Goal: Task Accomplishment & Management: Use online tool/utility

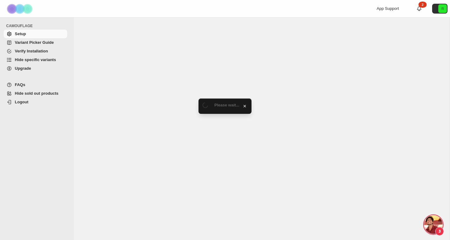
click at [39, 60] on span "Hide specific variants" at bounding box center [35, 59] width 41 height 5
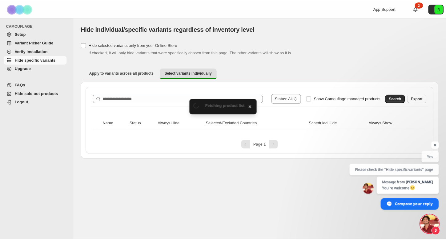
scroll to position [261, 0]
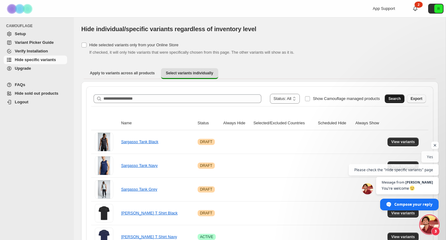
click at [395, 100] on span "Search" at bounding box center [395, 98] width 12 height 5
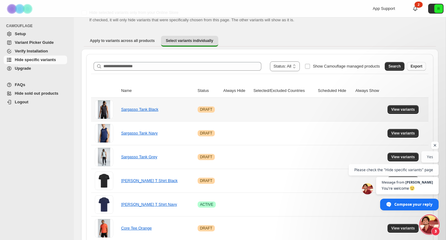
scroll to position [0, 0]
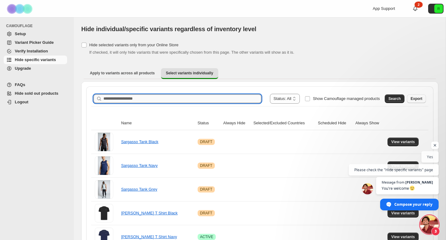
click at [149, 98] on input "Search product name" at bounding box center [183, 98] width 158 height 9
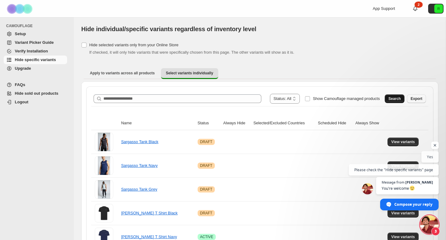
click at [396, 100] on span "Search" at bounding box center [395, 98] width 12 height 5
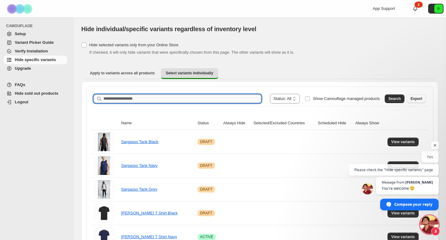
click at [221, 102] on input "Search product name" at bounding box center [183, 98] width 158 height 9
click at [163, 96] on input "Search product name" at bounding box center [183, 98] width 158 height 9
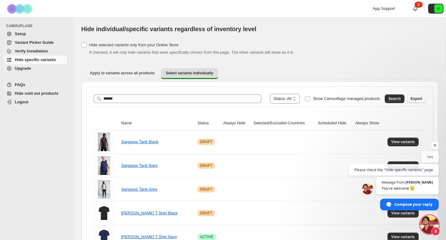
click at [399, 101] on button "Search" at bounding box center [395, 98] width 20 height 9
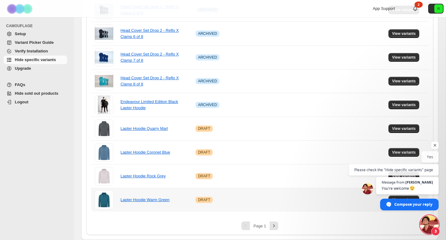
scroll to position [393, 0]
click at [272, 222] on button "Next" at bounding box center [274, 225] width 9 height 9
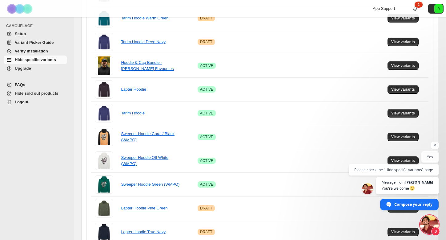
scroll to position [139, 0]
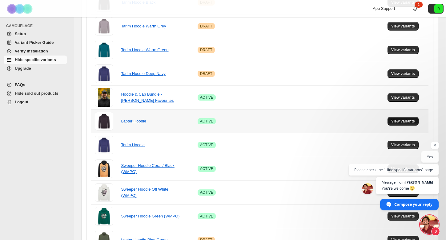
click at [405, 124] on button "View variants" at bounding box center [403, 121] width 31 height 9
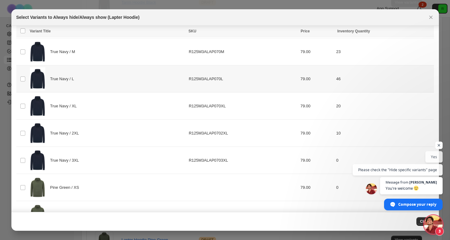
scroll to position [1032, 0]
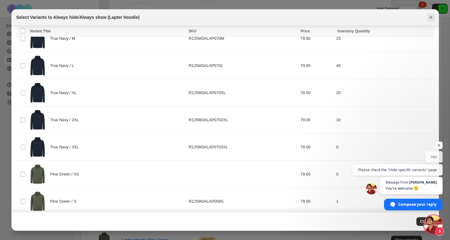
click at [432, 15] on icon "Close" at bounding box center [431, 17] width 6 height 6
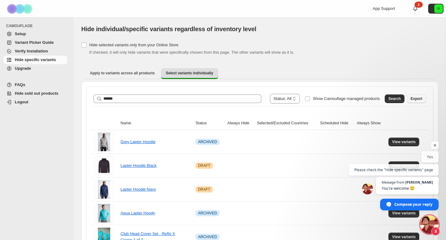
scroll to position [0, 0]
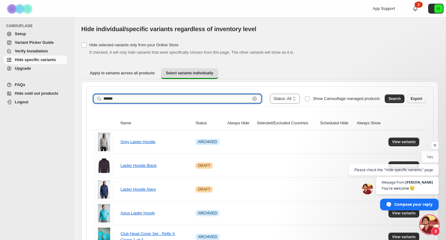
click at [139, 102] on input "******" at bounding box center [177, 98] width 147 height 9
drag, startPoint x: 139, startPoint y: 102, endPoint x: 77, endPoint y: 98, distance: 61.4
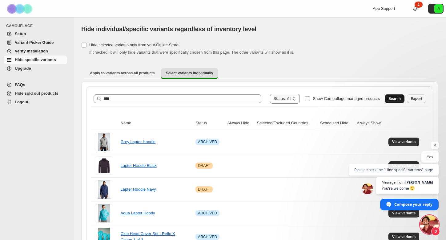
drag, startPoint x: 92, startPoint y: 98, endPoint x: 396, endPoint y: 95, distance: 303.8
click at [396, 95] on button "Search" at bounding box center [395, 98] width 20 height 9
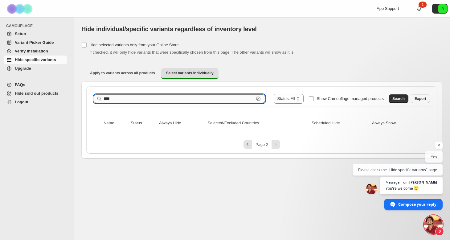
click at [140, 99] on input "****" at bounding box center [179, 98] width 150 height 9
type input "****"
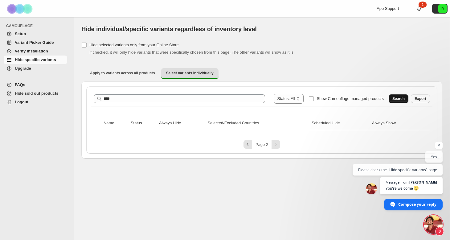
click at [392, 100] on span "Search" at bounding box center [398, 98] width 12 height 5
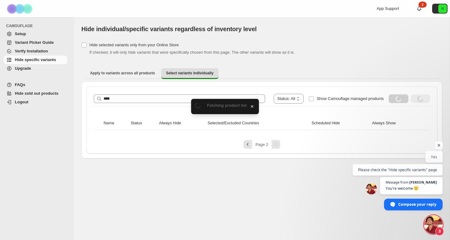
click at [440, 146] on body "**********" at bounding box center [225, 120] width 450 height 240
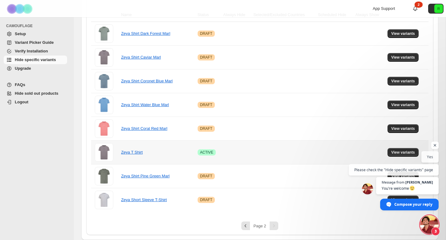
scroll to position [108, 0]
click at [247, 227] on icon "Previous" at bounding box center [246, 225] width 6 height 6
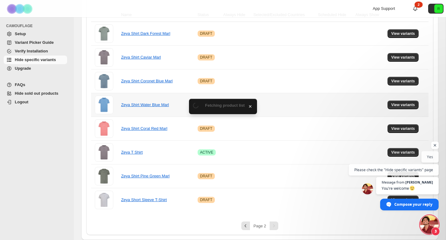
scroll to position [0, 0]
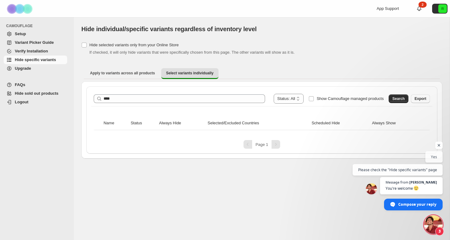
click at [278, 146] on div "Pagination" at bounding box center [275, 144] width 9 height 9
click at [407, 100] on button "Search" at bounding box center [398, 98] width 20 height 9
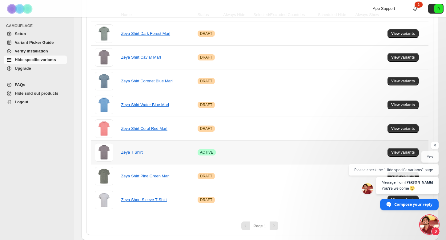
scroll to position [108, 0]
click at [405, 151] on span "Message from Raj Yes" at bounding box center [394, 156] width 90 height 11
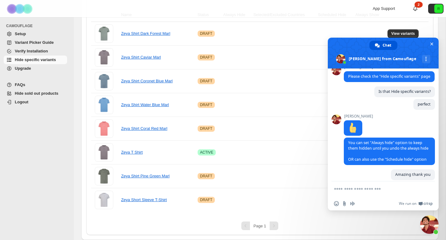
scroll to position [294, 0]
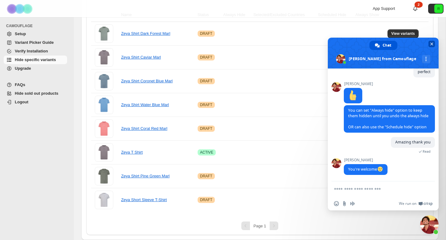
click at [434, 42] on span "Close chat" at bounding box center [432, 44] width 6 height 6
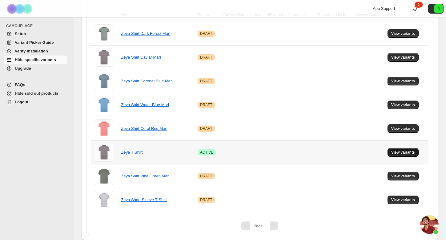
click at [398, 150] on span "View variants" at bounding box center [404, 152] width 24 height 5
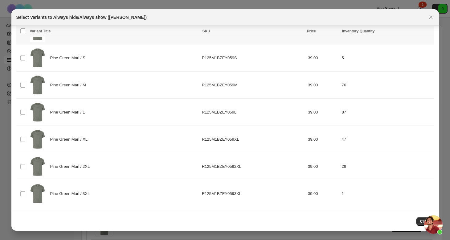
scroll to position [986, 0]
click at [433, 17] on icon "Close" at bounding box center [431, 17] width 6 height 6
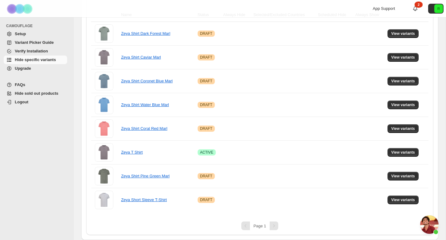
scroll to position [108, 0]
click at [399, 196] on button "View variants" at bounding box center [403, 199] width 31 height 9
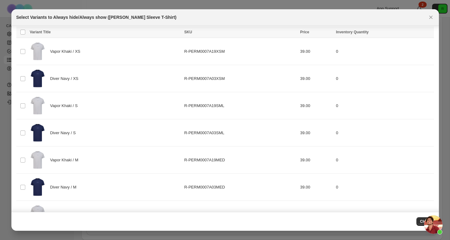
scroll to position [2, 0]
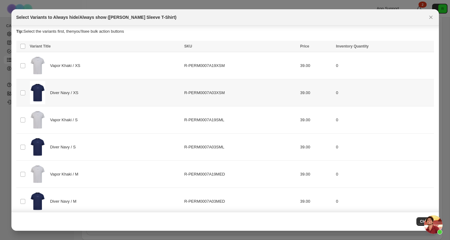
click at [26, 94] on td "Select product variant" at bounding box center [22, 92] width 12 height 27
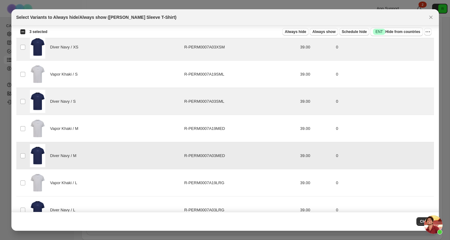
scroll to position [107, 0]
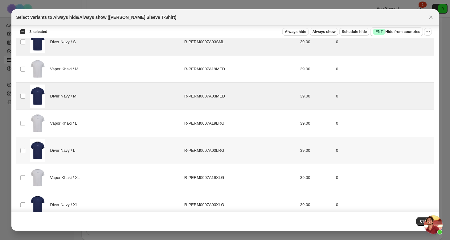
click at [23, 145] on td "Select product variant" at bounding box center [22, 150] width 12 height 27
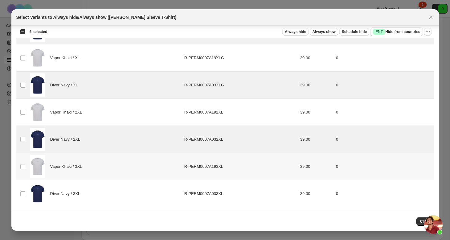
scroll to position [227, 0]
click at [22, 197] on td "Select product variant" at bounding box center [22, 193] width 12 height 27
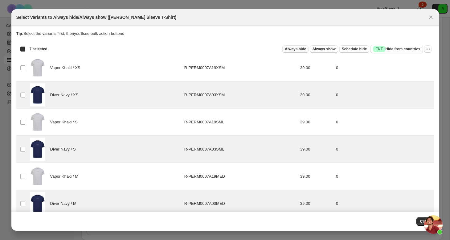
scroll to position [0, 0]
click at [290, 50] on span "Always hide" at bounding box center [295, 49] width 21 height 5
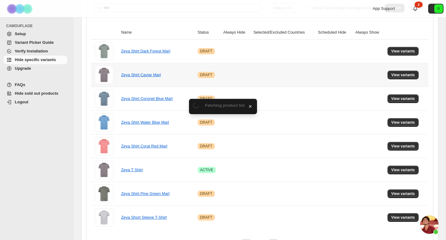
scroll to position [108, 0]
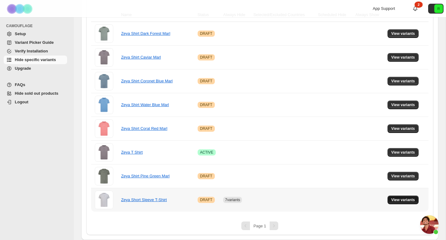
click at [408, 201] on span "View variants" at bounding box center [404, 199] width 24 height 5
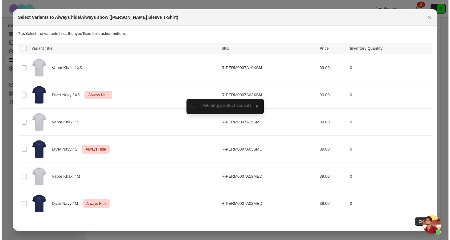
scroll to position [0, 0]
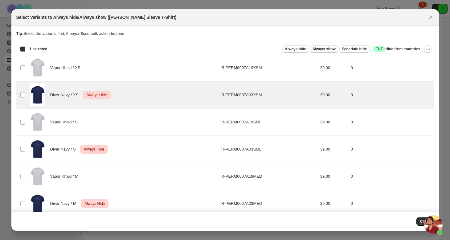
click at [326, 50] on span "Always show" at bounding box center [323, 49] width 23 height 5
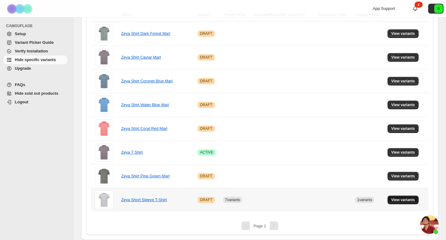
click at [396, 201] on span "View variants" at bounding box center [404, 199] width 24 height 5
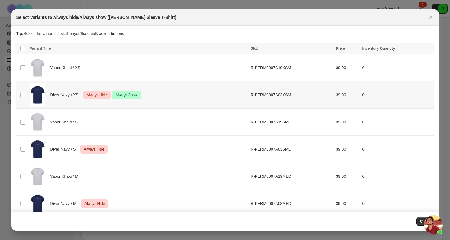
click at [96, 96] on span "Always Hide" at bounding box center [96, 94] width 23 height 7
click at [296, 51] on span "Always hide" at bounding box center [295, 49] width 21 height 5
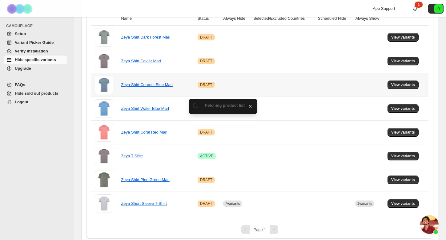
scroll to position [108, 0]
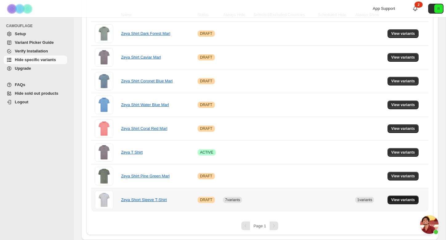
click at [408, 201] on span "View variants" at bounding box center [404, 199] width 24 height 5
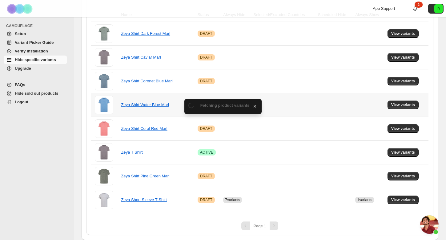
scroll to position [0, 0]
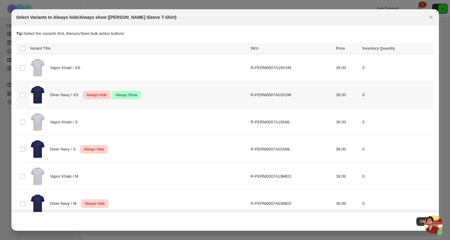
click at [403, 92] on td "0" at bounding box center [396, 94] width 73 height 27
click at [428, 49] on icon "More actions" at bounding box center [427, 49] width 1 height 1
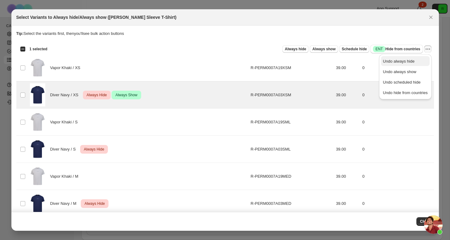
click at [400, 61] on span "Undo always hide" at bounding box center [399, 61] width 32 height 5
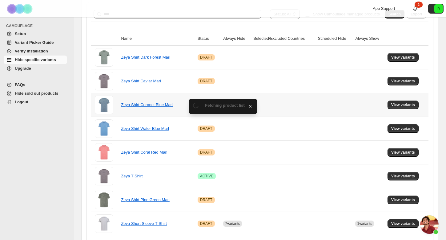
scroll to position [108, 0]
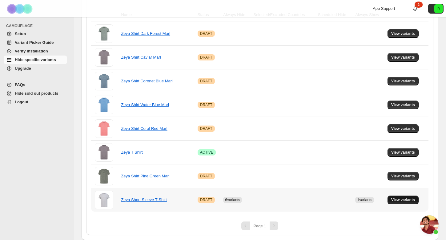
click at [398, 199] on span "View variants" at bounding box center [404, 199] width 24 height 5
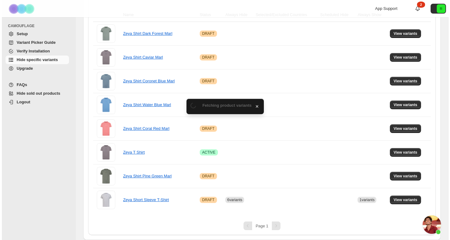
scroll to position [0, 0]
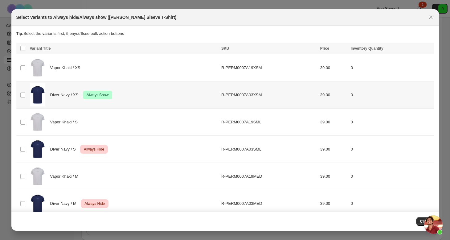
click at [197, 99] on div "Diver Navy / XS Success Always Show" at bounding box center [124, 94] width 188 height 23
click at [429, 48] on icon "More actions" at bounding box center [428, 49] width 6 height 6
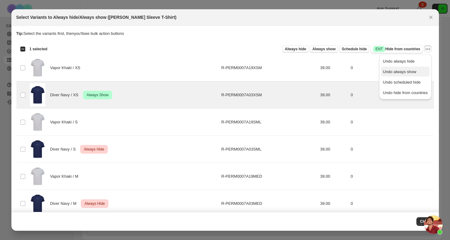
click at [406, 74] on span "Undo always show" at bounding box center [399, 71] width 33 height 5
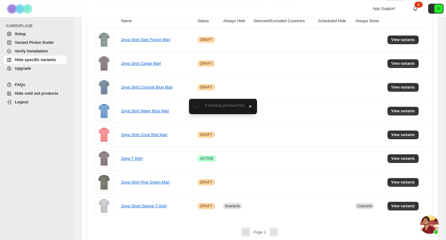
scroll to position [108, 0]
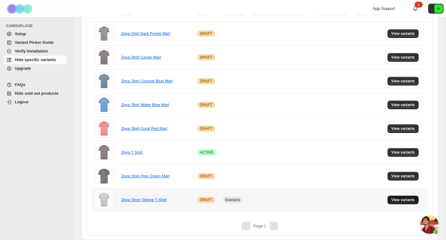
click at [403, 203] on button "View variants" at bounding box center [403, 199] width 31 height 9
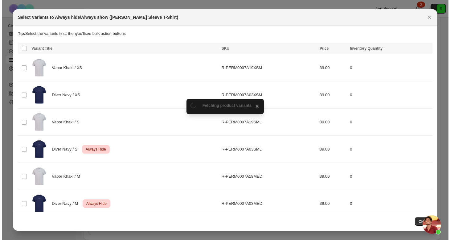
scroll to position [0, 0]
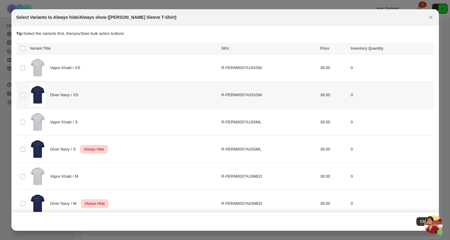
click at [96, 99] on div "Diver Navy / XS" at bounding box center [124, 94] width 188 height 23
click at [430, 54] on div "Select all 14 product variants 1 selected Always hide Always show Schedule hide…" at bounding box center [224, 49] width 417 height 12
click at [429, 49] on icon "More actions" at bounding box center [429, 49] width 1 height 1
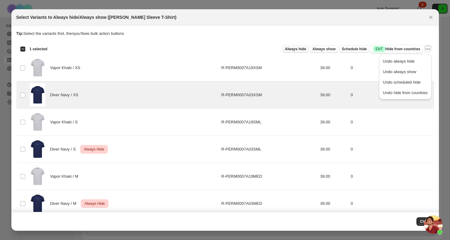
click at [297, 47] on span "Always hide" at bounding box center [295, 49] width 21 height 5
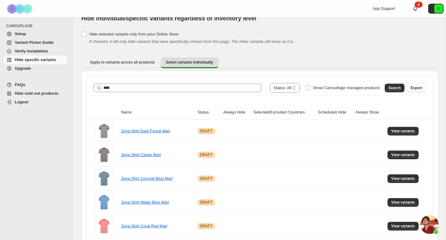
scroll to position [15, 0]
